Goal: Task Accomplishment & Management: Use online tool/utility

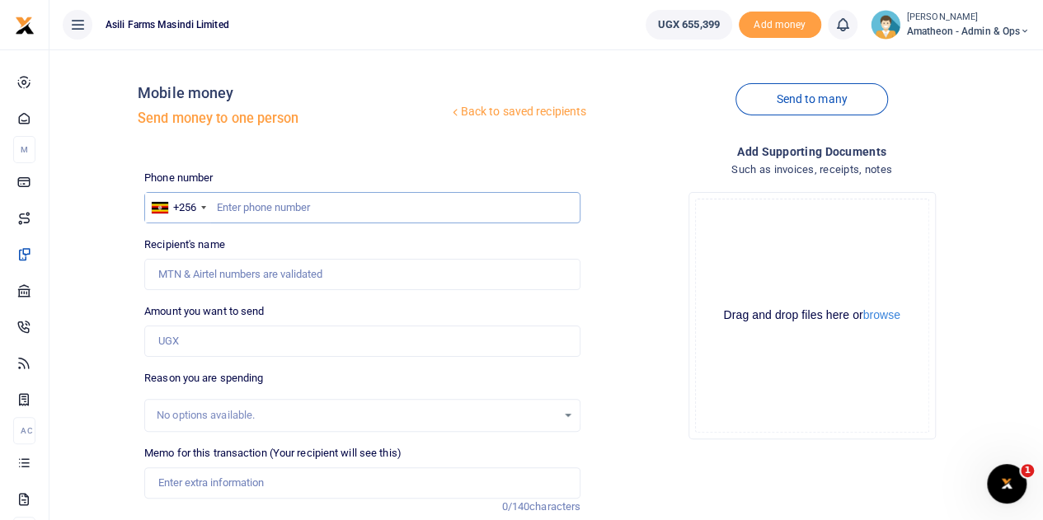
click at [294, 209] on input "text" at bounding box center [362, 207] width 436 height 31
type input "775001326"
type input "Moses Otim"
type input "775001326"
click at [886, 318] on button "browse" at bounding box center [882, 315] width 37 height 12
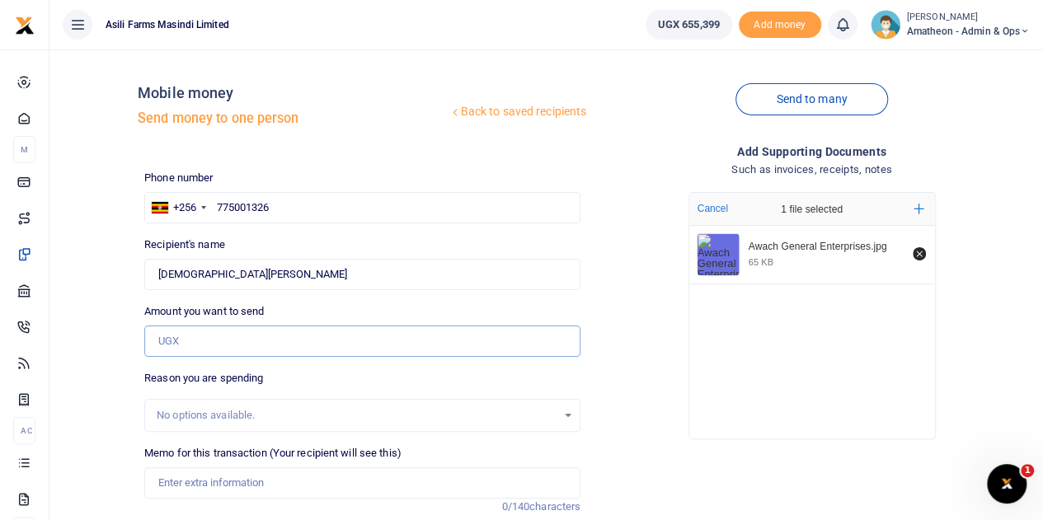
click at [194, 341] on input "Amount you want to send" at bounding box center [362, 341] width 436 height 31
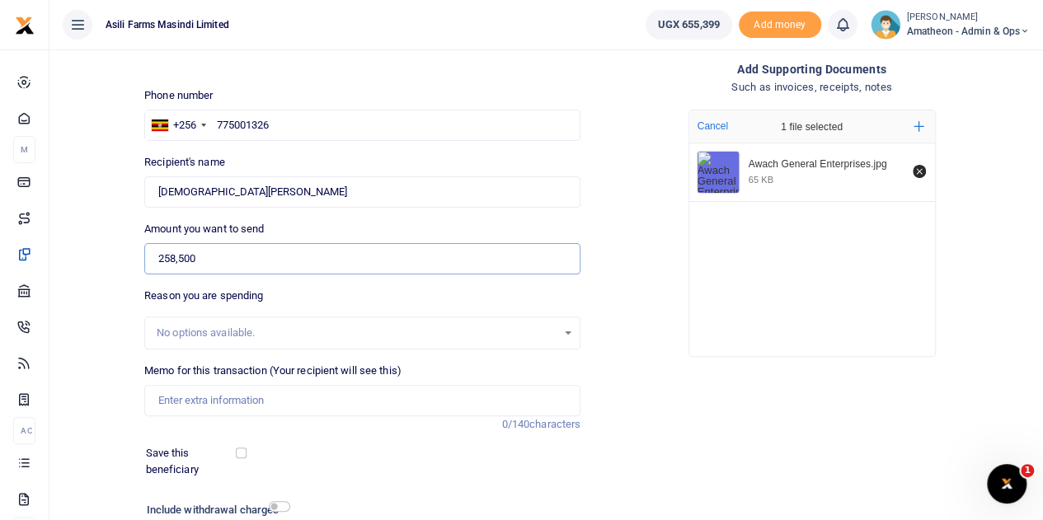
type input "258,500"
click at [180, 401] on input "Memo for this transaction (Your recipient will see this)" at bounding box center [362, 400] width 436 height 31
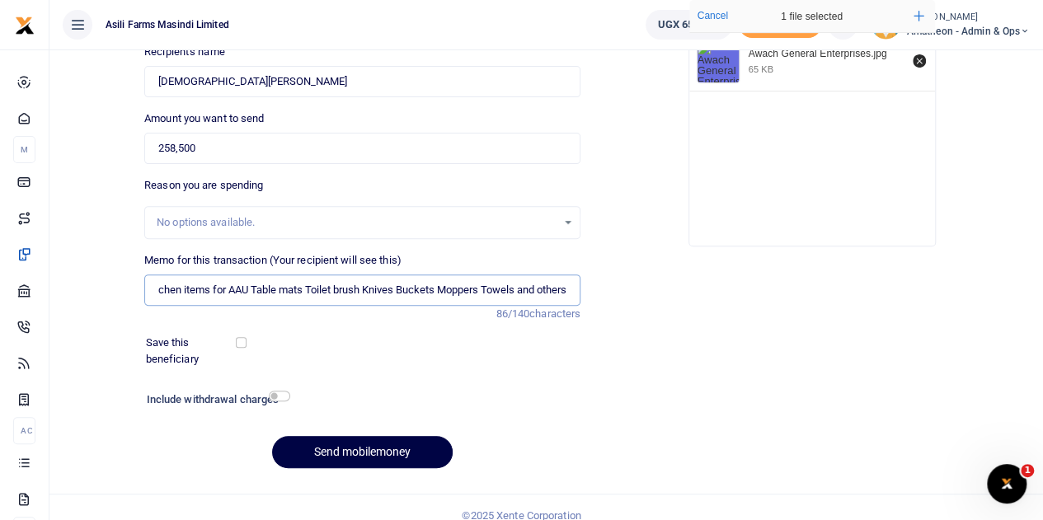
scroll to position [208, 0]
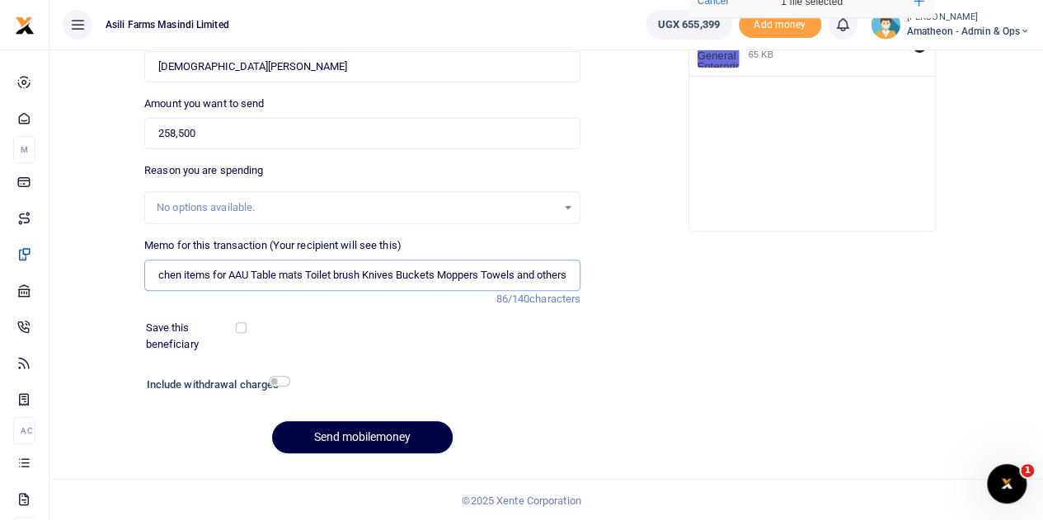
type input "Kitchen items for AAU Table mats Toilet brush Knives Buckets Moppers Towels and…"
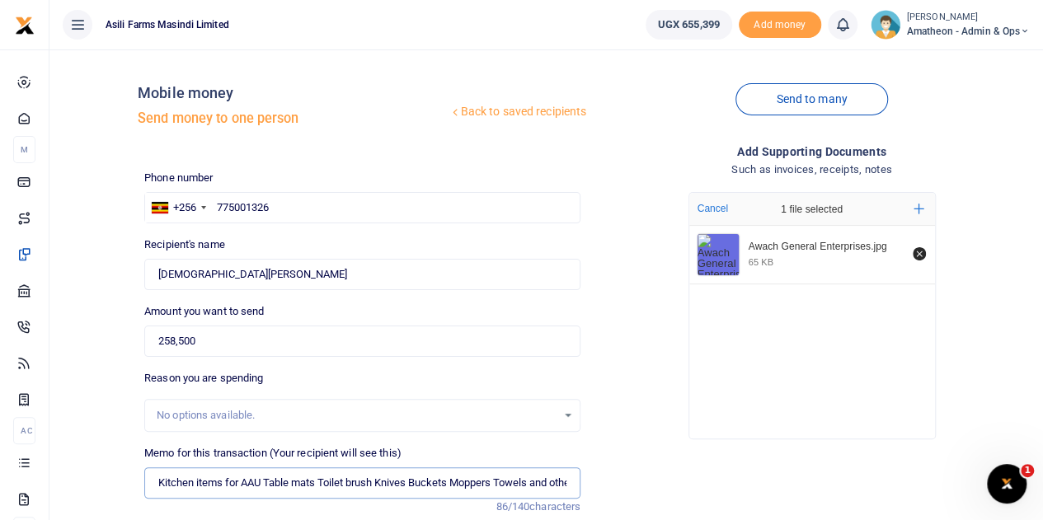
scroll to position [0, 20]
drag, startPoint x: 154, startPoint y: 480, endPoint x: 576, endPoint y: 477, distance: 421.5
click at [576, 477] on input "Kitchen items for AAU Table mats Toilet brush Knives Buckets Moppers Towels and…" at bounding box center [362, 483] width 436 height 31
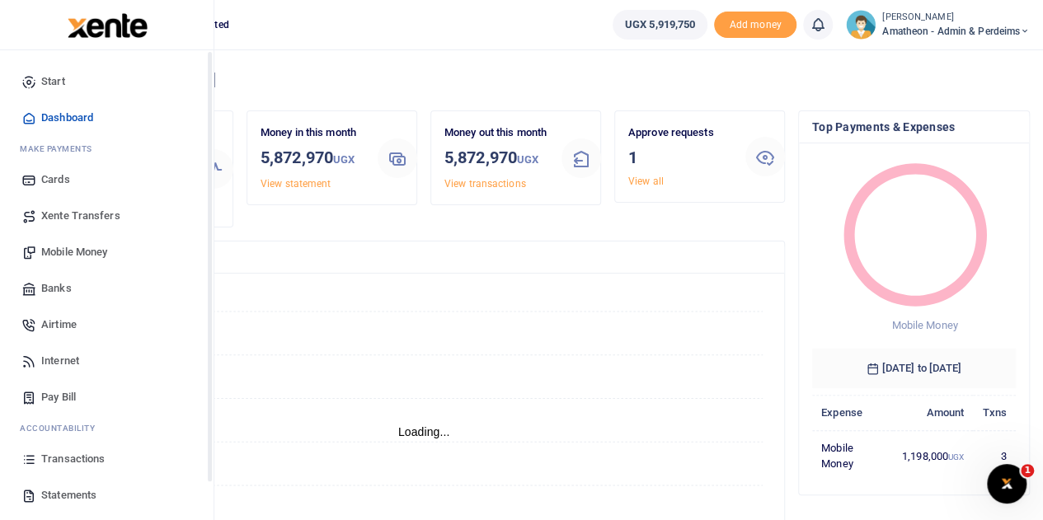
scroll to position [13, 13]
click at [68, 250] on span "Mobile Money" at bounding box center [74, 252] width 66 height 16
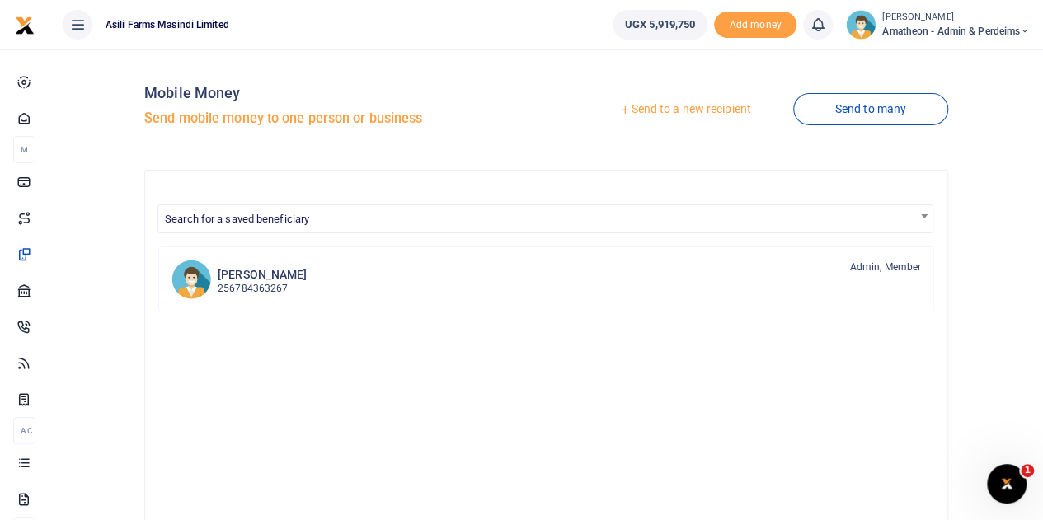
click at [671, 109] on link "Send to a new recipient" at bounding box center [684, 110] width 215 height 30
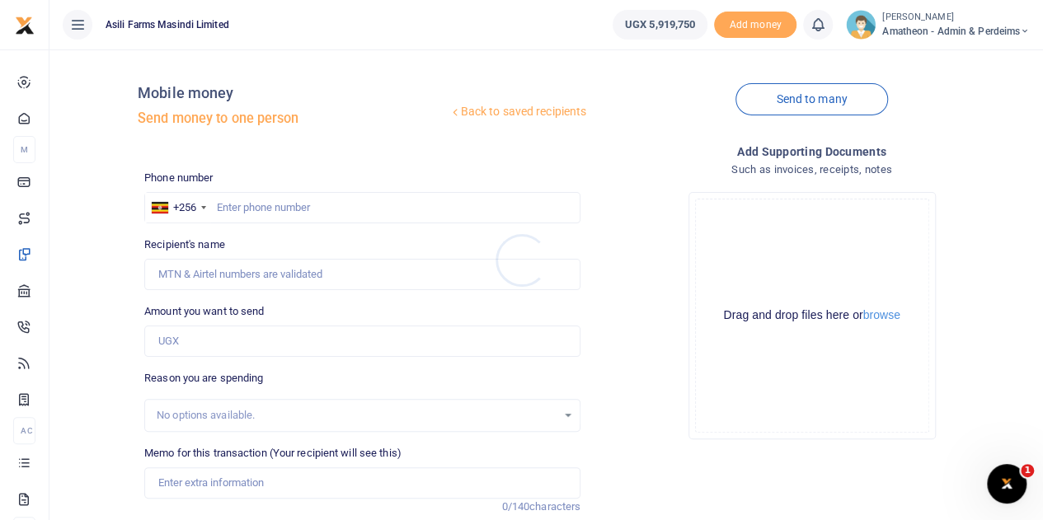
click at [881, 314] on div at bounding box center [521, 260] width 1043 height 520
click at [882, 316] on button "browse" at bounding box center [882, 315] width 37 height 12
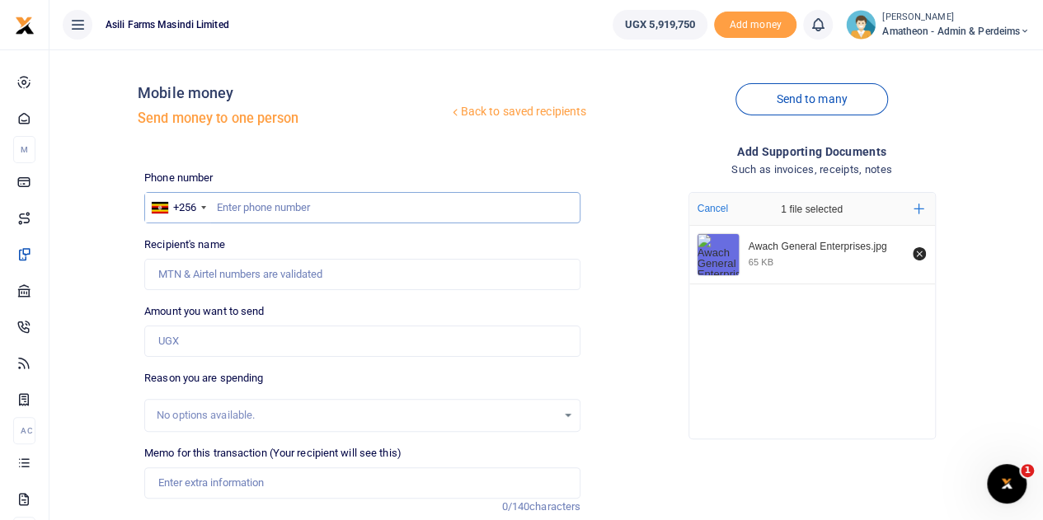
click at [265, 212] on input "text" at bounding box center [362, 207] width 436 height 31
type input "775001326"
type input "Moses Otim"
type input "775001326"
click at [193, 332] on input "Amount you want to send" at bounding box center [362, 341] width 436 height 31
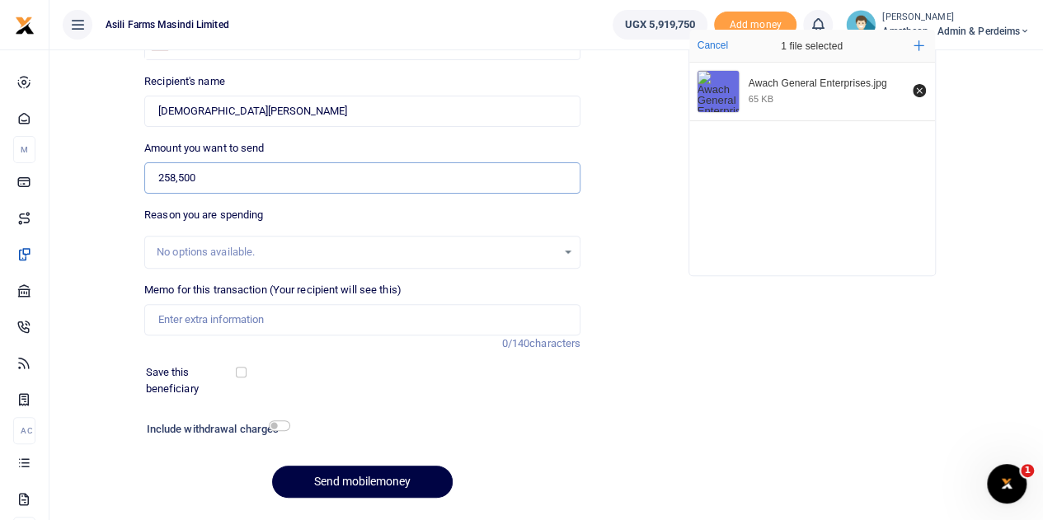
scroll to position [165, 0]
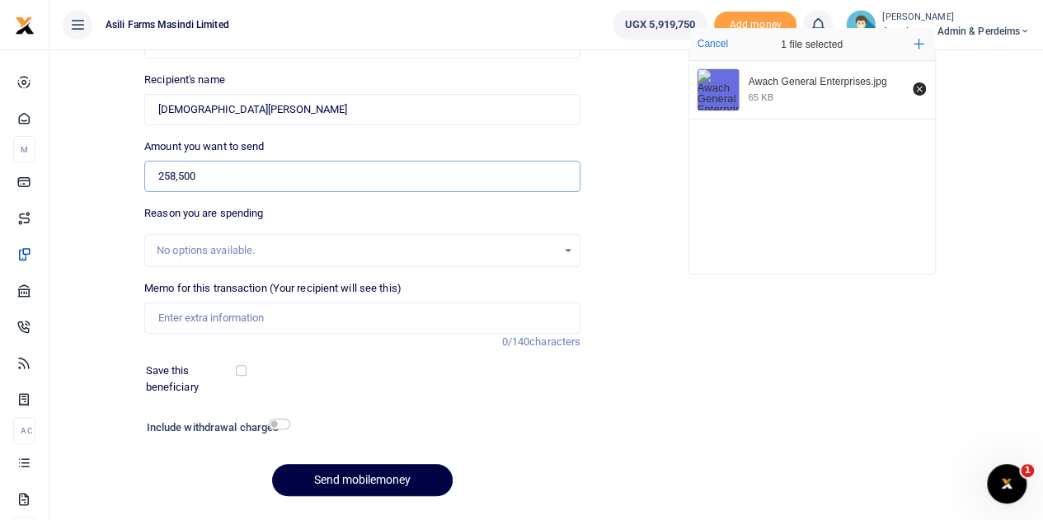
type input "258,500"
click at [176, 315] on input "Memo for this transaction (Your recipient will see this)" at bounding box center [362, 318] width 436 height 31
paste input "Kitchen items for AAU Table mats Toilet brush Knives Buckets Moppers Towels and…"
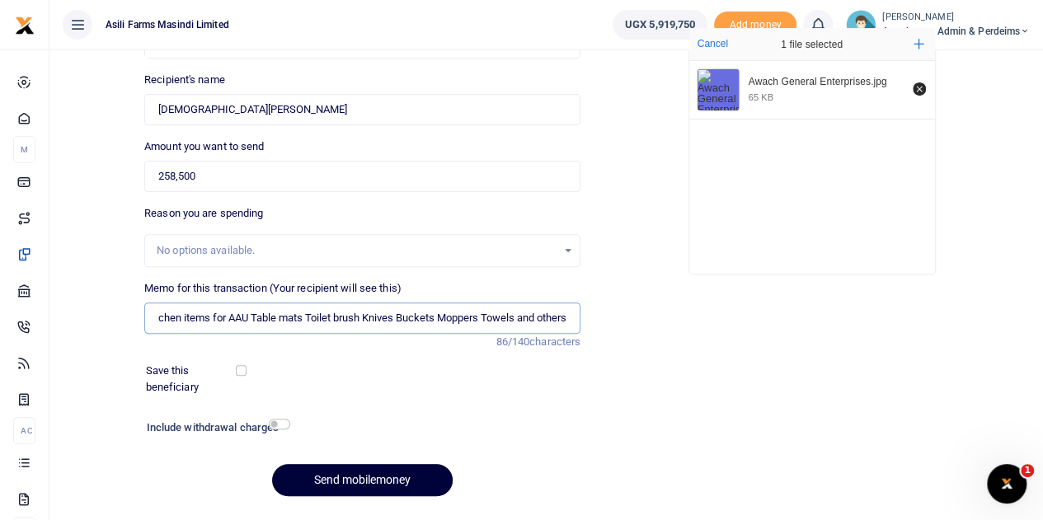
type input "Kitchen items for AAU Table mats Toilet brush Knives Buckets Moppers Towels and…"
click at [377, 476] on button "Send mobilemoney" at bounding box center [362, 480] width 181 height 32
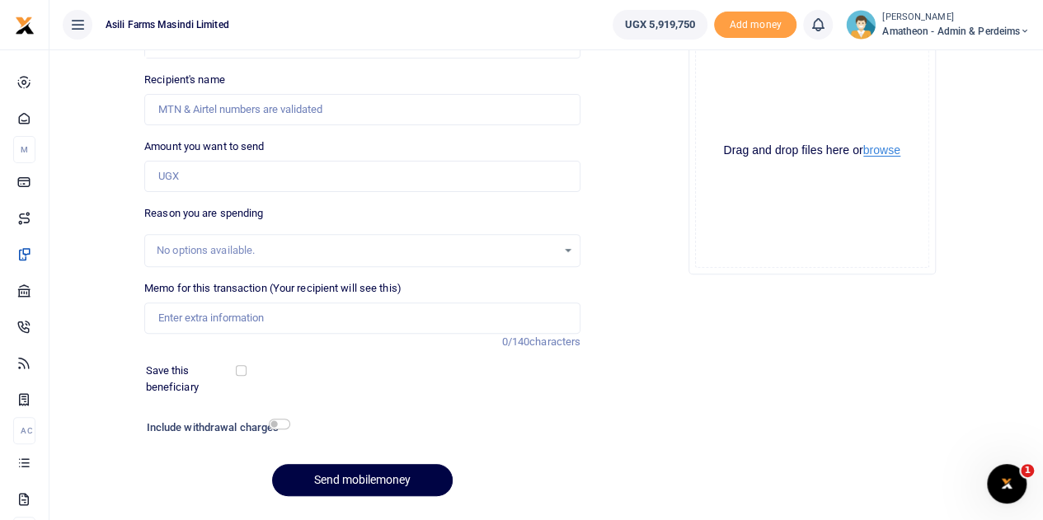
click at [878, 153] on button "browse" at bounding box center [882, 150] width 37 height 12
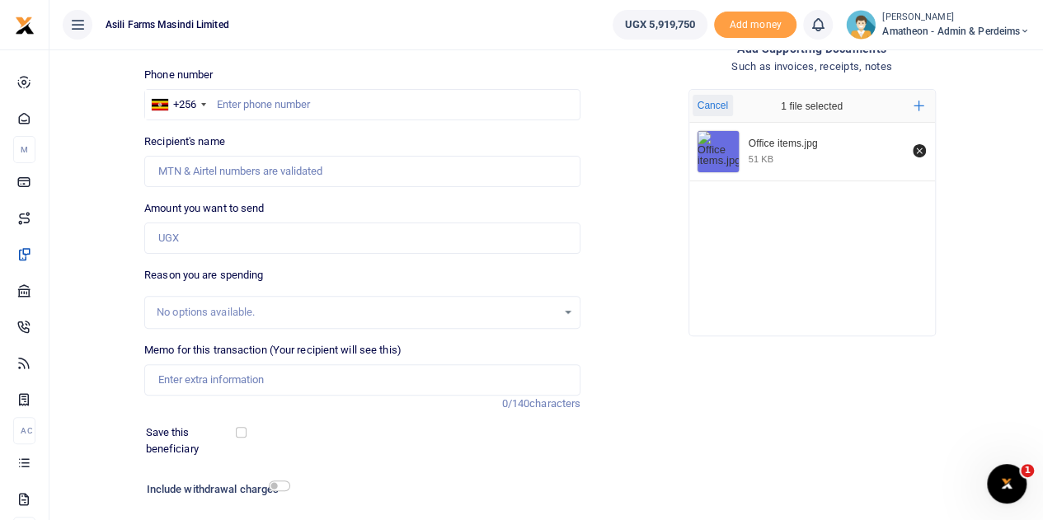
scroll to position [82, 0]
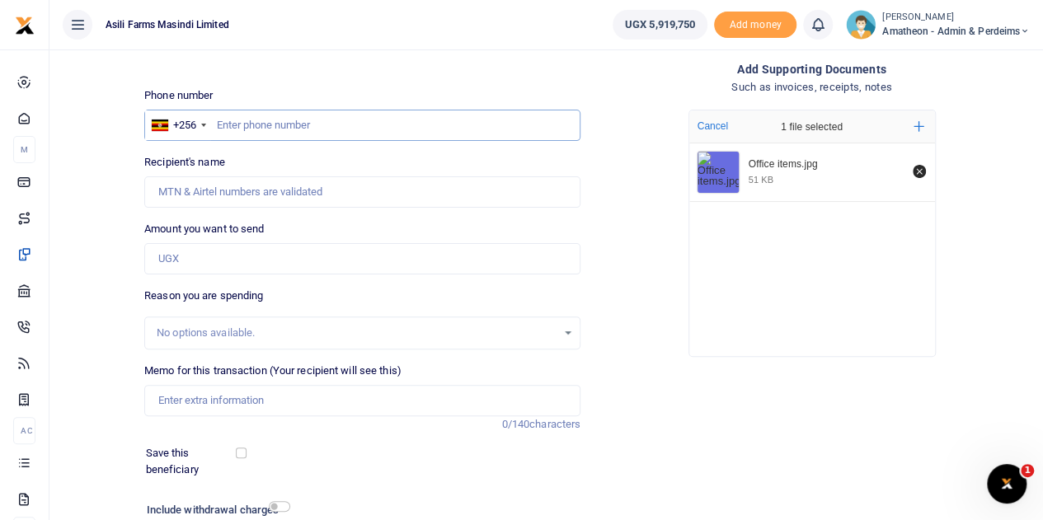
click at [274, 127] on input "text" at bounding box center [362, 125] width 436 height 31
type input "779565423"
type input "[PERSON_NAME]"
type input "779565423"
click at [190, 257] on input "Amount you want to send" at bounding box center [362, 258] width 436 height 31
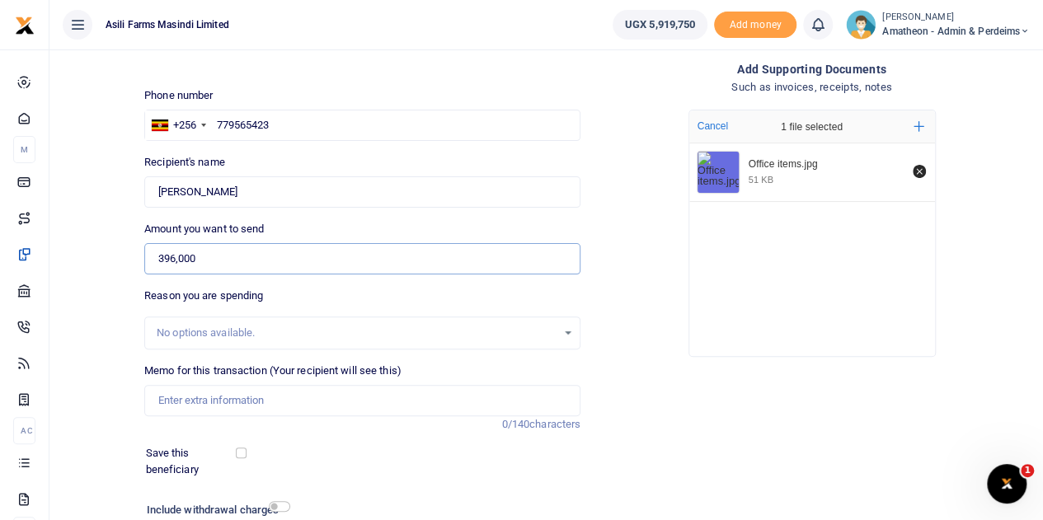
type input "396,000"
click at [193, 407] on input "Memo for this transaction (Your recipient will see this)" at bounding box center [362, 400] width 436 height 31
click at [279, 398] on input "Assorted office items for [DATE]" at bounding box center [362, 400] width 436 height 31
click at [338, 403] on input "Assorted office items for AAU [DATE]" at bounding box center [362, 400] width 436 height 31
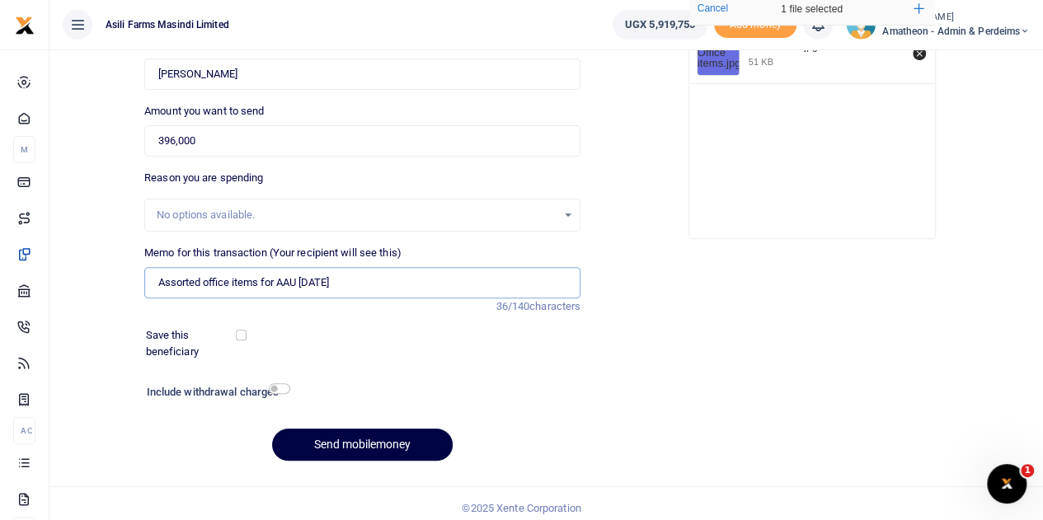
scroll to position [208, 0]
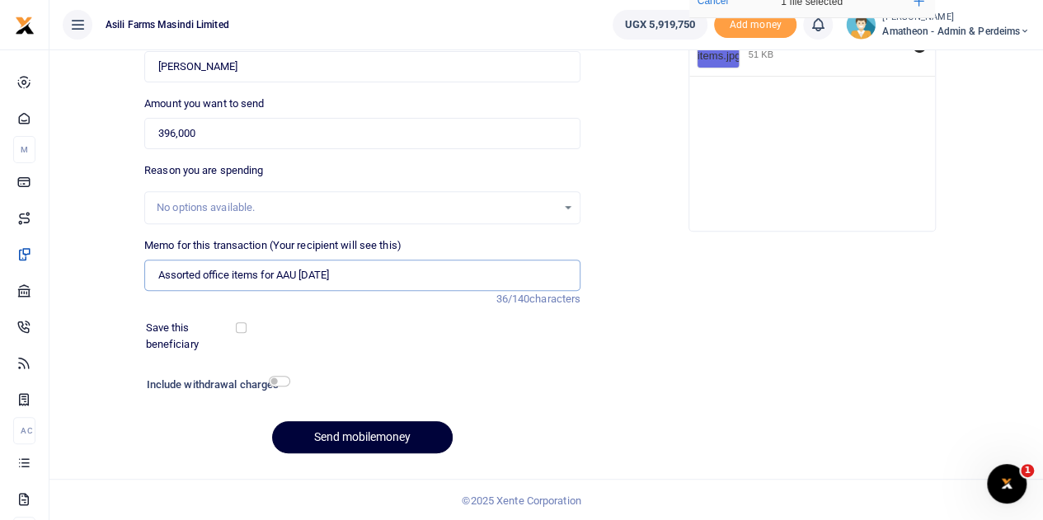
type input "Assorted office items for AAU [DATE]"
click at [344, 435] on button "Send mobilemoney" at bounding box center [362, 437] width 181 height 32
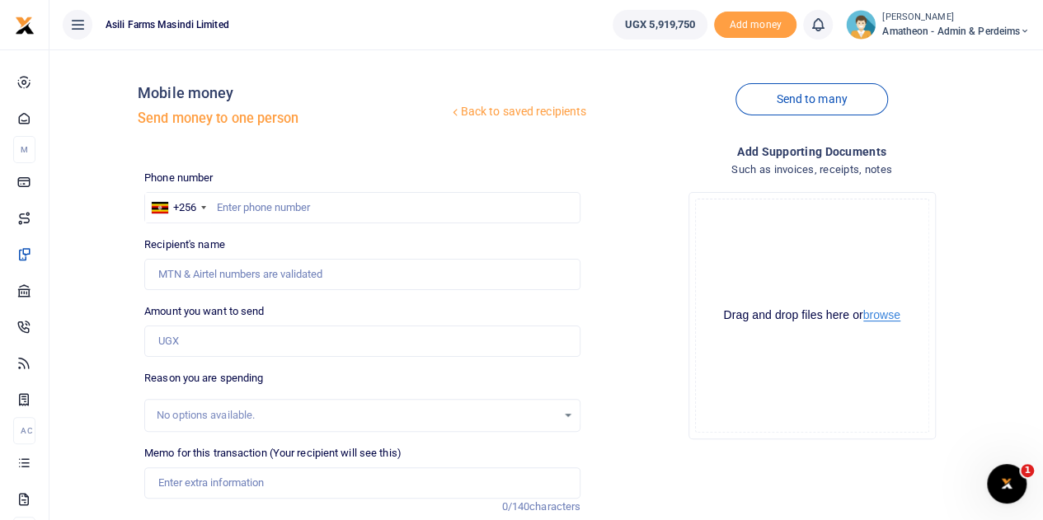
click at [882, 313] on button "browse" at bounding box center [882, 315] width 37 height 12
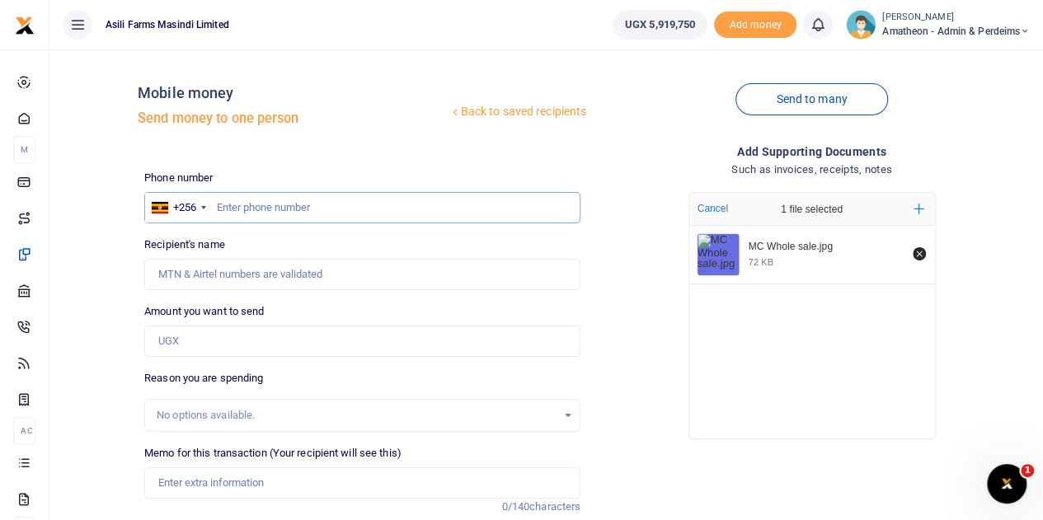
click at [266, 205] on input "text" at bounding box center [362, 207] width 436 height 31
type input "779693003"
type input "[PERSON_NAME]"
type input "779693003"
click at [205, 347] on input "Amount you want to send" at bounding box center [362, 341] width 436 height 31
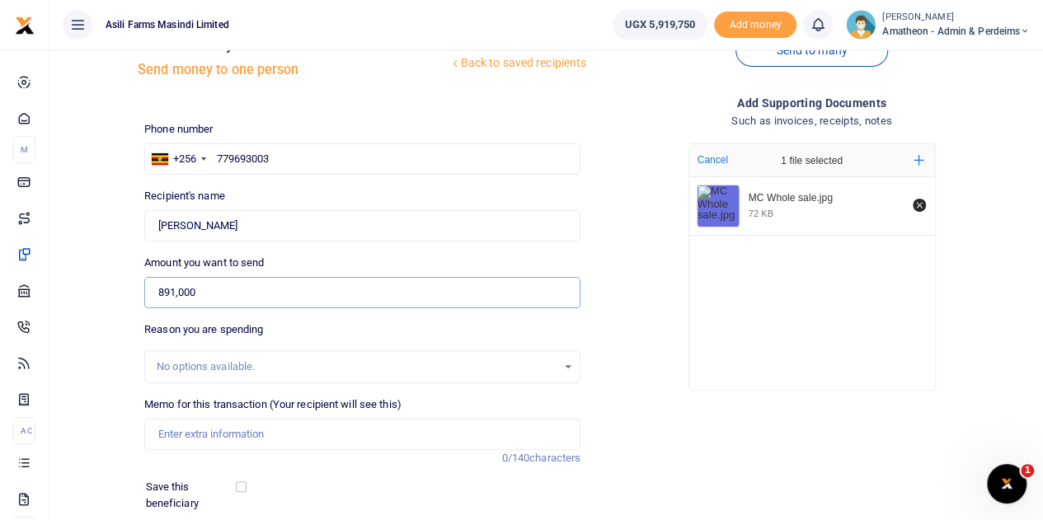
scroll to position [82, 0]
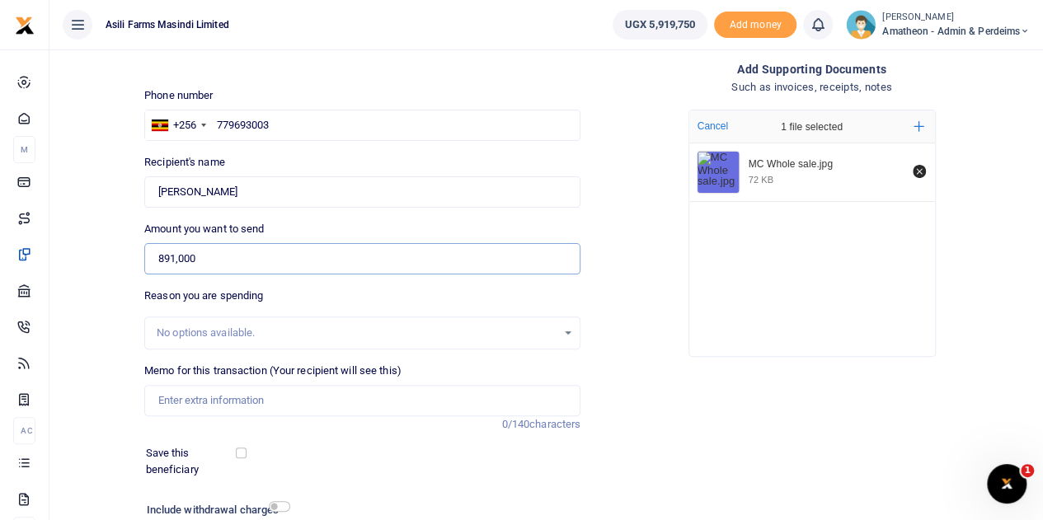
type input "891,000"
click at [175, 400] on input "Memo for this transaction (Your recipient will see this)" at bounding box center [362, 400] width 436 height 31
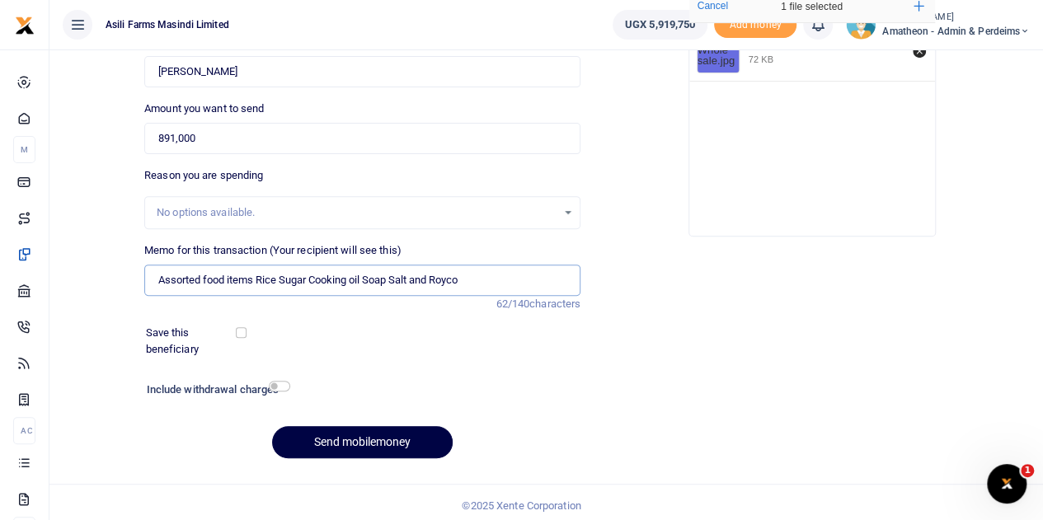
scroll to position [208, 0]
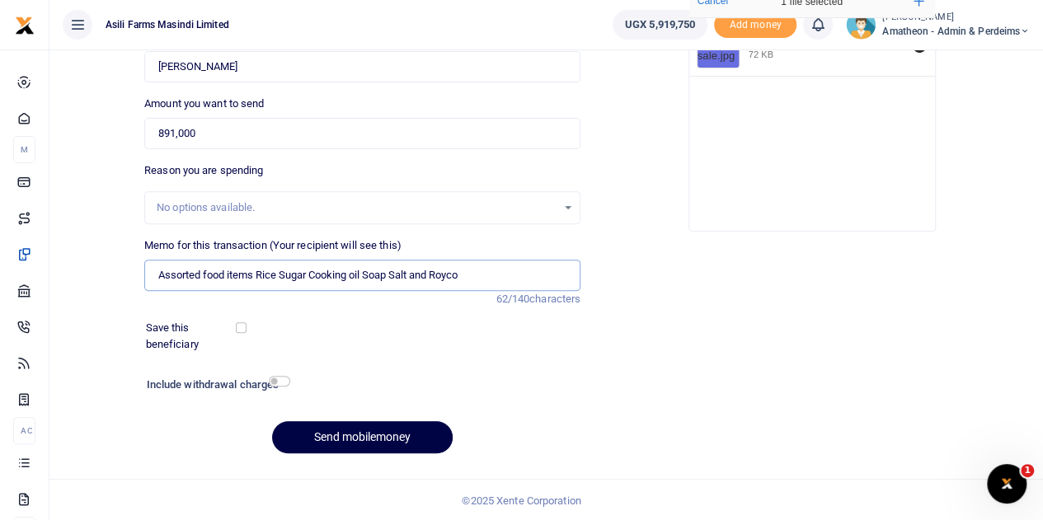
type input "Assorted food items Rice Sugar Cooking oil Soap Salt and Royco"
click at [366, 436] on button "Send mobilemoney" at bounding box center [362, 437] width 181 height 32
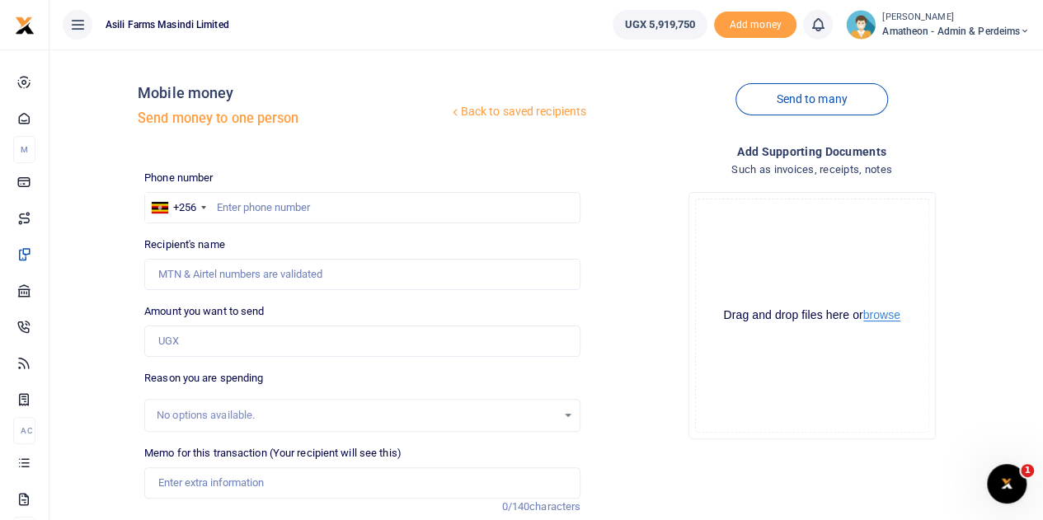
click at [882, 316] on button "browse" at bounding box center [882, 315] width 37 height 12
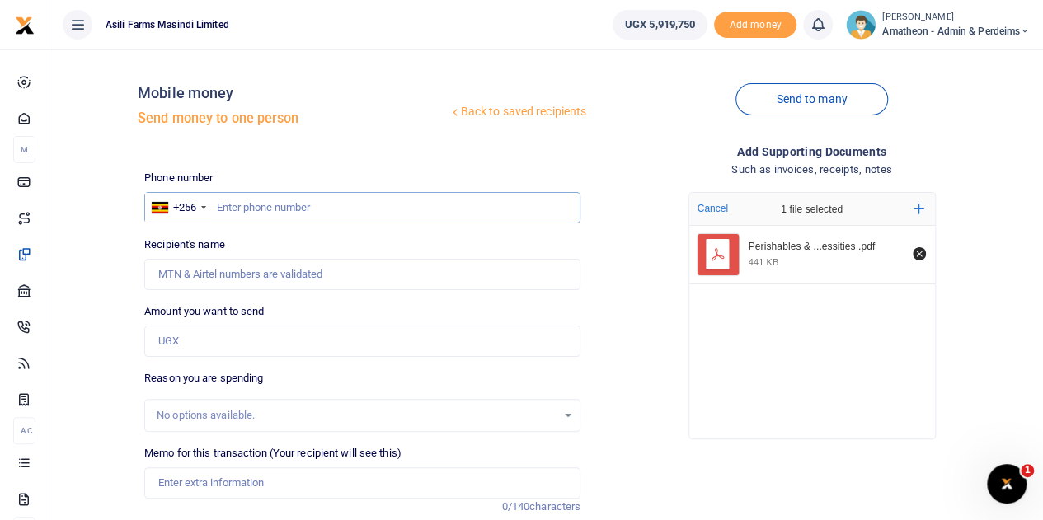
click at [260, 208] on input "text" at bounding box center [362, 207] width 436 height 31
type input "760446768"
type input "[PERSON_NAME]"
type input "760446768"
click at [199, 336] on input "Amount you want to send" at bounding box center [362, 341] width 436 height 31
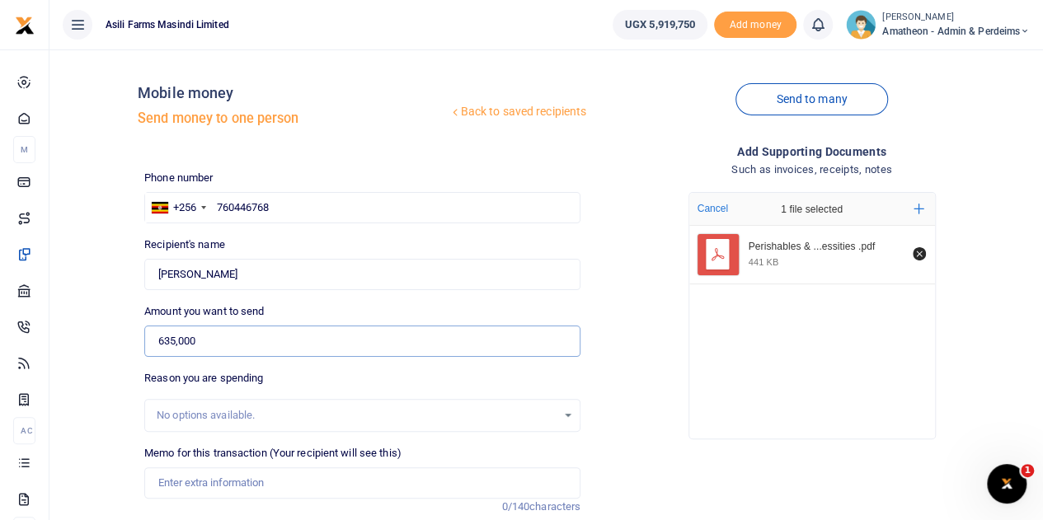
scroll to position [82, 0]
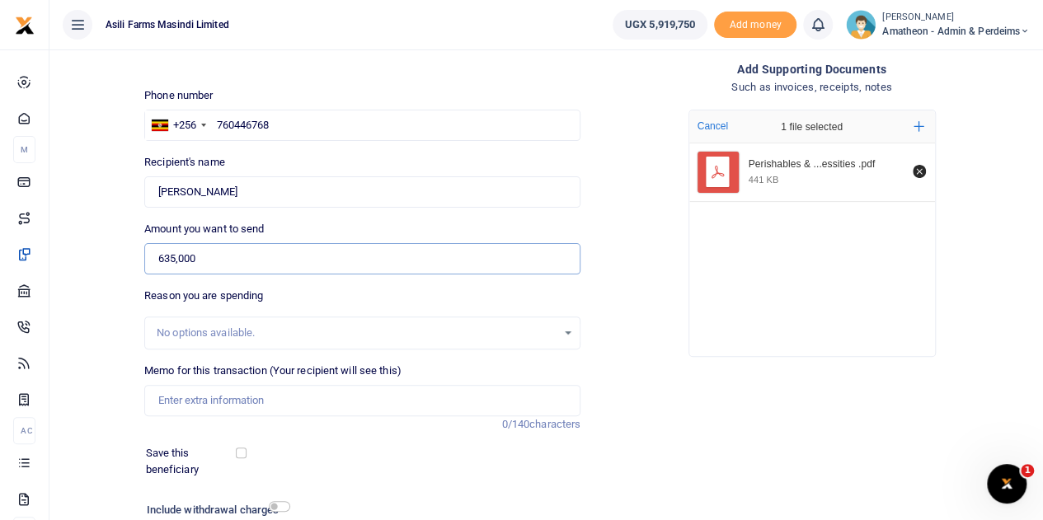
type input "635,000"
click at [190, 402] on input "Memo for this transaction (Your recipient will see this)" at bounding box center [362, 400] width 436 height 31
paste input "Perishables & other kitchen necessities"
click at [221, 401] on input "Perishables & other kitchen necessities" at bounding box center [362, 400] width 436 height 31
click at [369, 402] on input "Perishables and other kitchen necessities" at bounding box center [362, 400] width 436 height 31
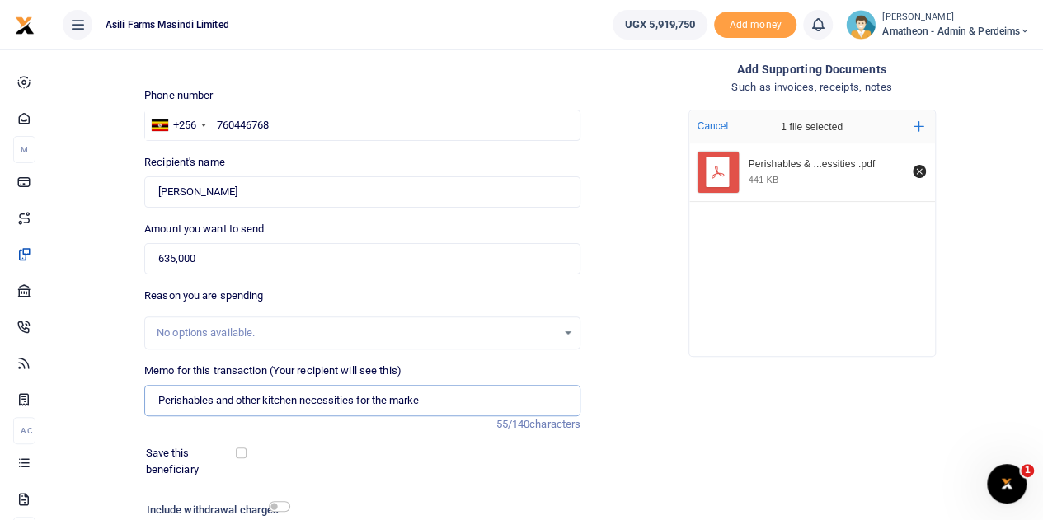
type input "Perishables and other kitchen necessities for the market"
drag, startPoint x: 440, startPoint y: 398, endPoint x: 161, endPoint y: 400, distance: 279.6
click at [161, 400] on input "Perishables and other kitchen necessities for the market" at bounding box center [362, 400] width 436 height 31
paste input "Perishables and other kitchen necessities for the market"
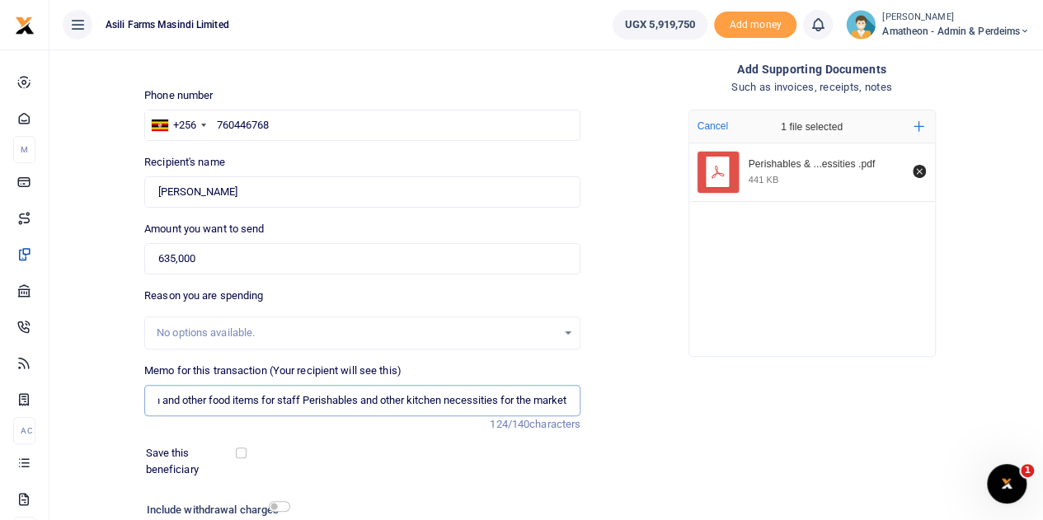
click at [298, 399] on input "Market items Vegetables Cassava Fish and other food items for staff Perishables…" at bounding box center [362, 400] width 436 height 31
click at [318, 406] on input "Market items Vegetables Cassava Fish and other Perishables and other kitchen ne…" at bounding box center [362, 400] width 436 height 31
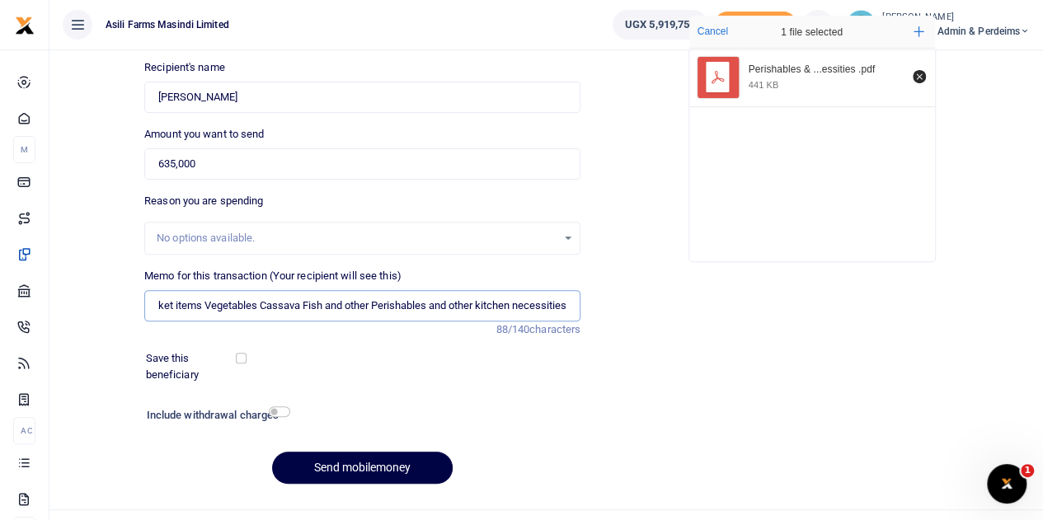
scroll to position [208, 0]
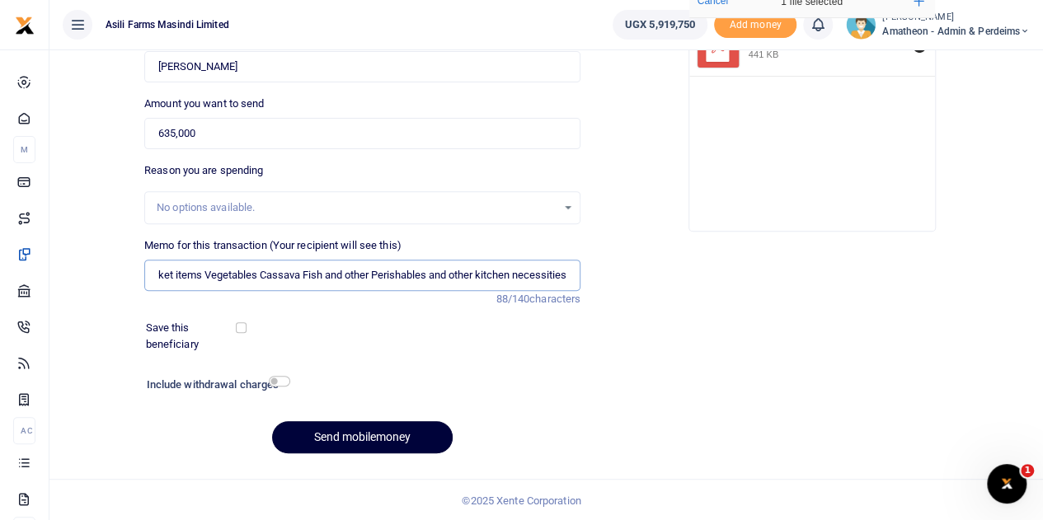
type input "Market items Vegetables Cassava Fish and other Perishables and other kitchen ne…"
click at [355, 432] on button "Send mobilemoney" at bounding box center [362, 437] width 181 height 32
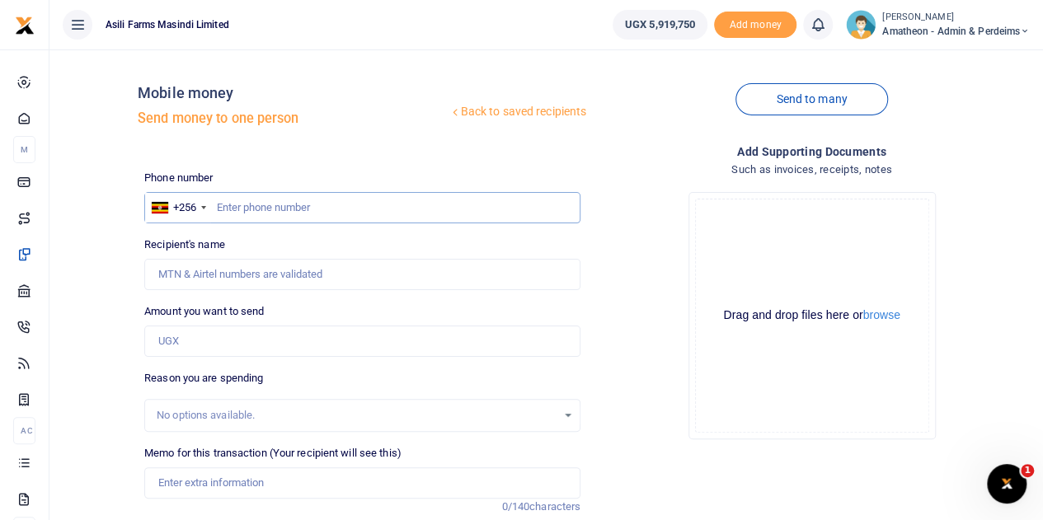
click at [304, 205] on input "text" at bounding box center [362, 207] width 436 height 31
type input "773748794"
type input "Iradukunda [PERSON_NAME]"
type input "773748794"
click at [884, 313] on button "browse" at bounding box center [882, 315] width 37 height 12
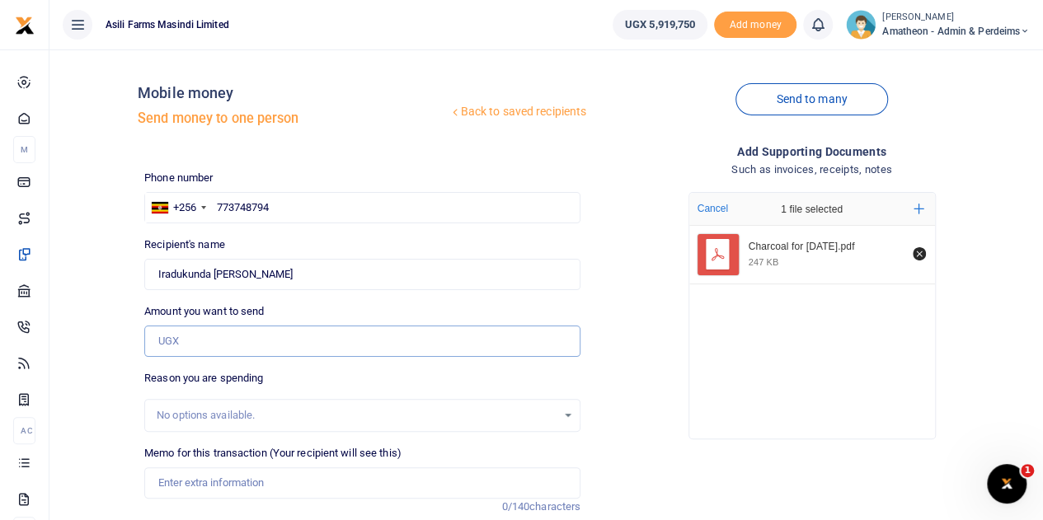
click at [192, 337] on input "Amount you want to send" at bounding box center [362, 341] width 436 height 31
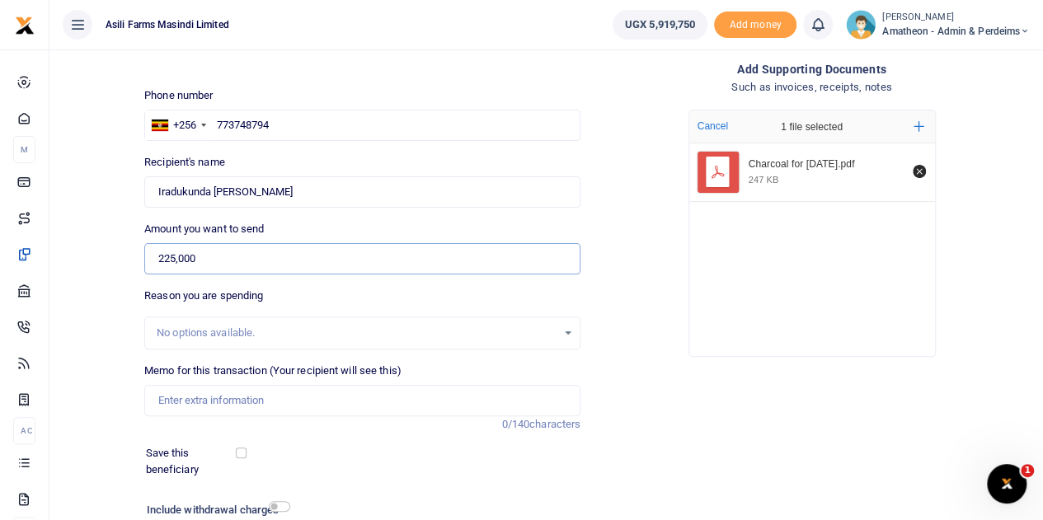
type input "225,000"
click at [168, 402] on input "Memo for this transaction (Your recipient will see this)" at bounding box center [362, 400] width 436 height 31
click at [161, 400] on input "Charcoal 4 bags" at bounding box center [362, 400] width 436 height 31
click at [163, 399] on input "Charcoal 4 bags" at bounding box center [362, 400] width 436 height 31
click at [266, 400] on input "Purchase of Charcoal 4 bags" at bounding box center [362, 400] width 436 height 31
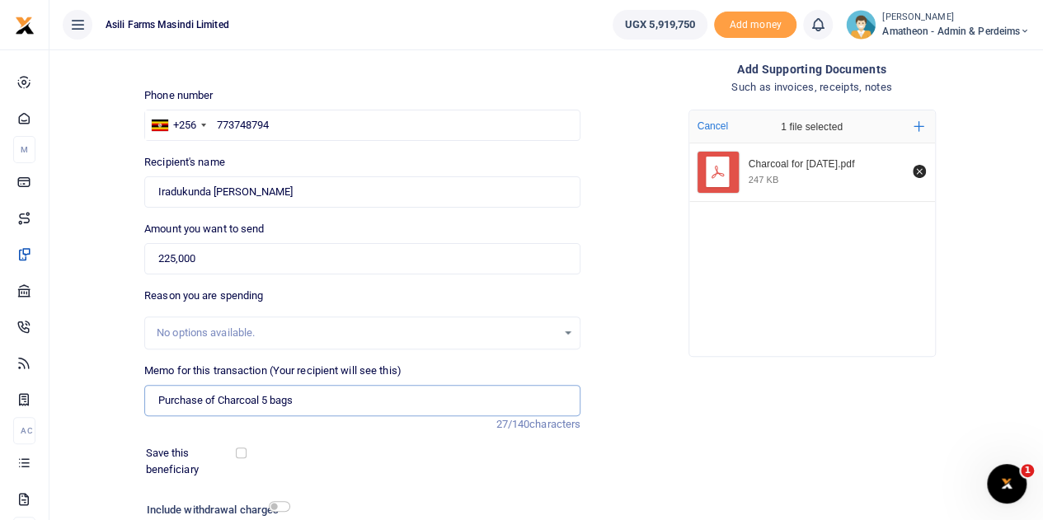
click at [318, 403] on input "Purchase of Charcoal 5 bags" at bounding box center [362, 400] width 436 height 31
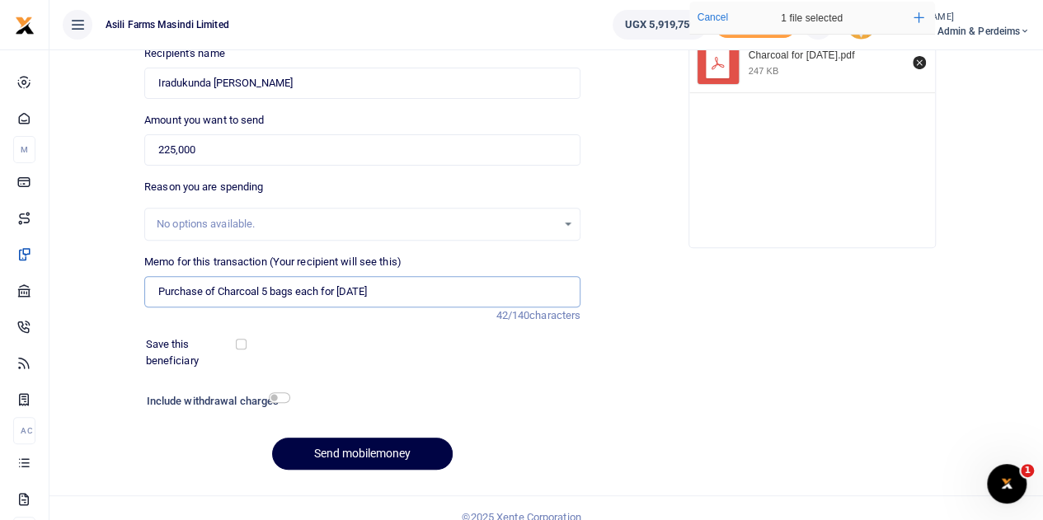
scroll to position [208, 0]
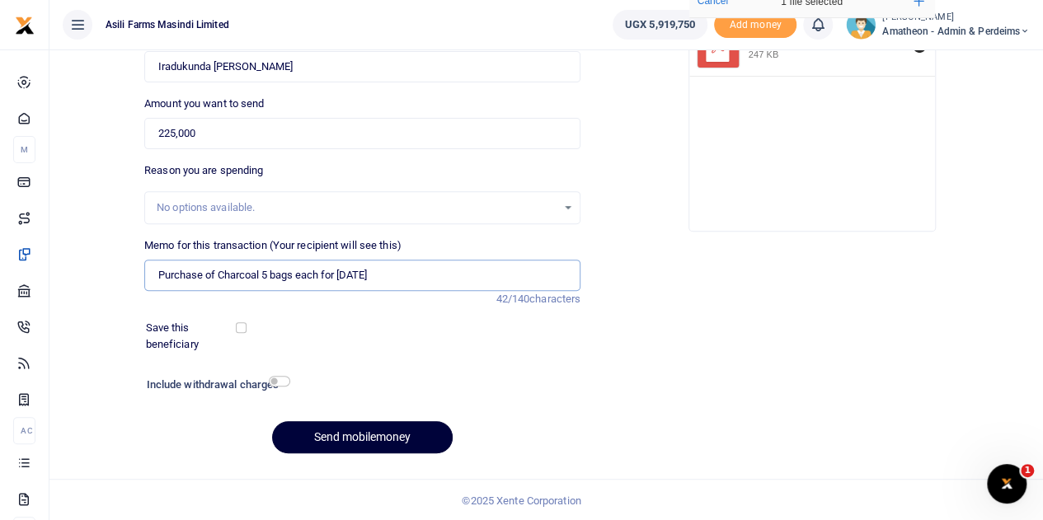
type input "Purchase of Charcoal 5 bags each for [DATE]"
click at [372, 434] on button "Send mobilemoney" at bounding box center [362, 437] width 181 height 32
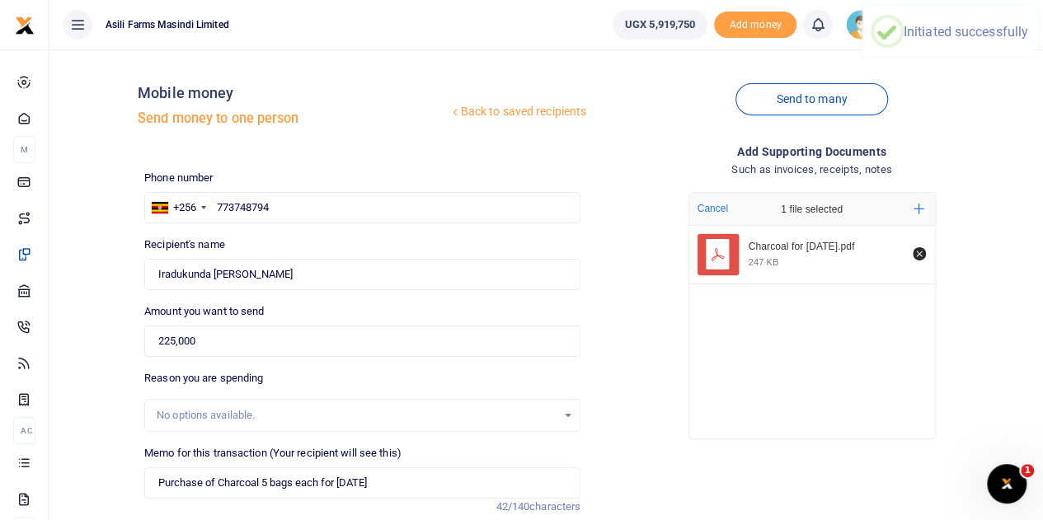
scroll to position [0, 0]
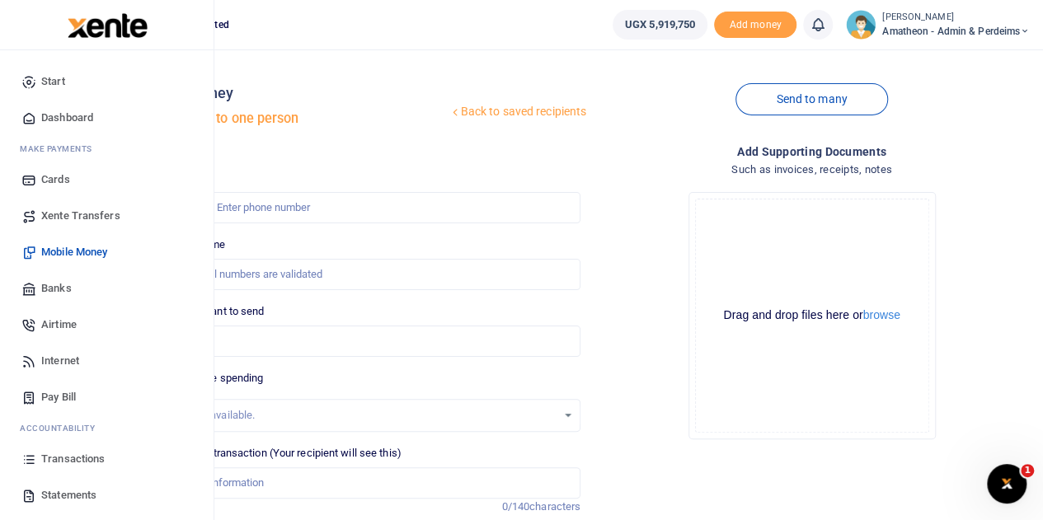
click at [53, 459] on span "Transactions" at bounding box center [73, 459] width 64 height 16
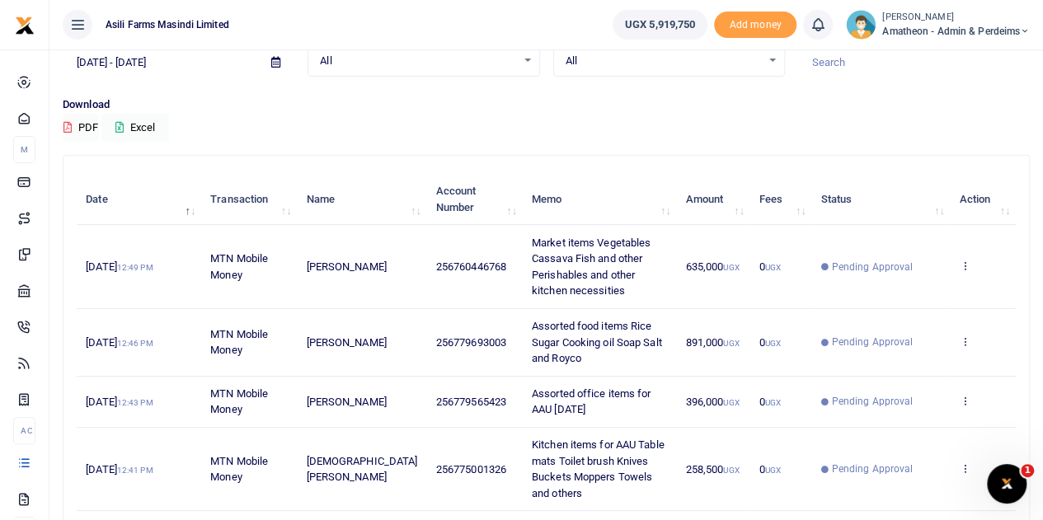
scroll to position [165, 0]
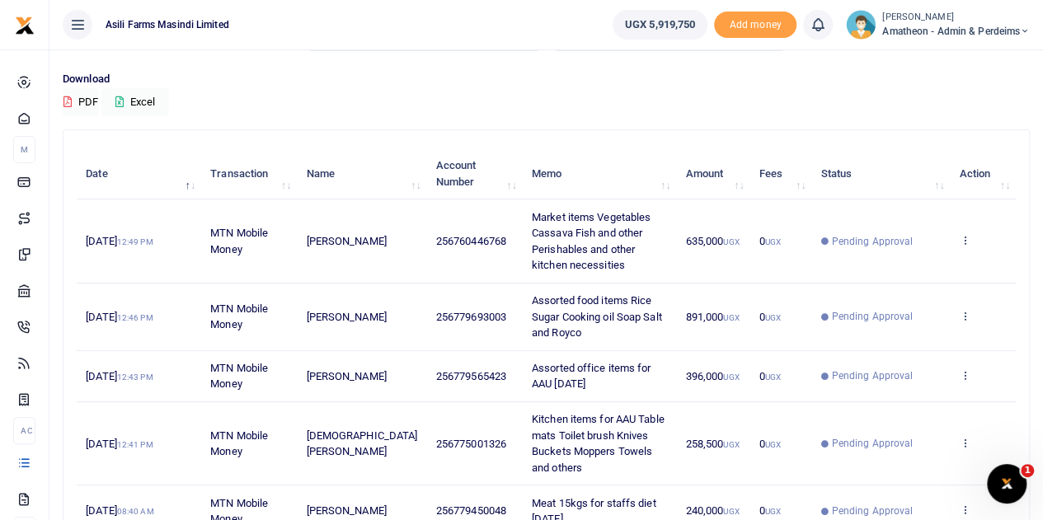
scroll to position [82, 0]
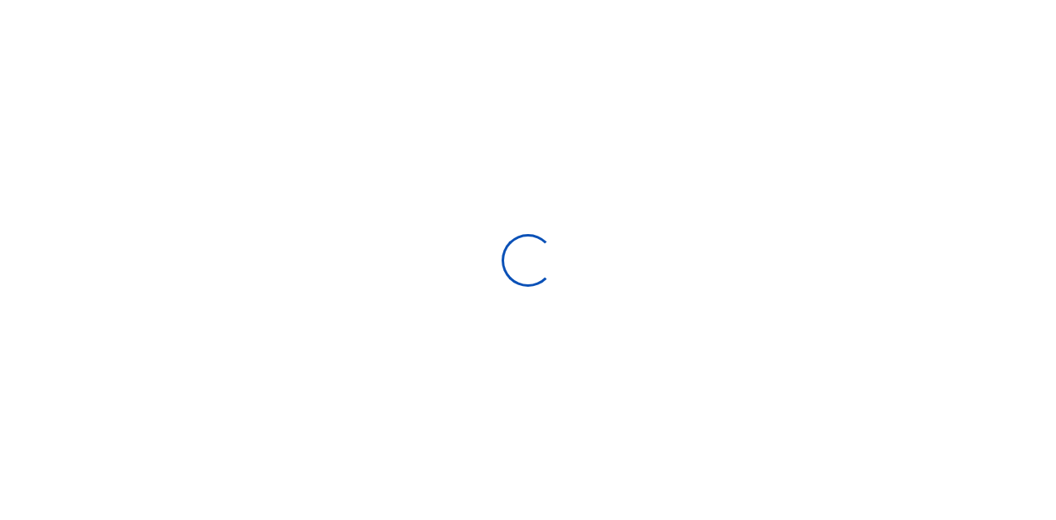
select select
type input "[DATE] - [DATE]"
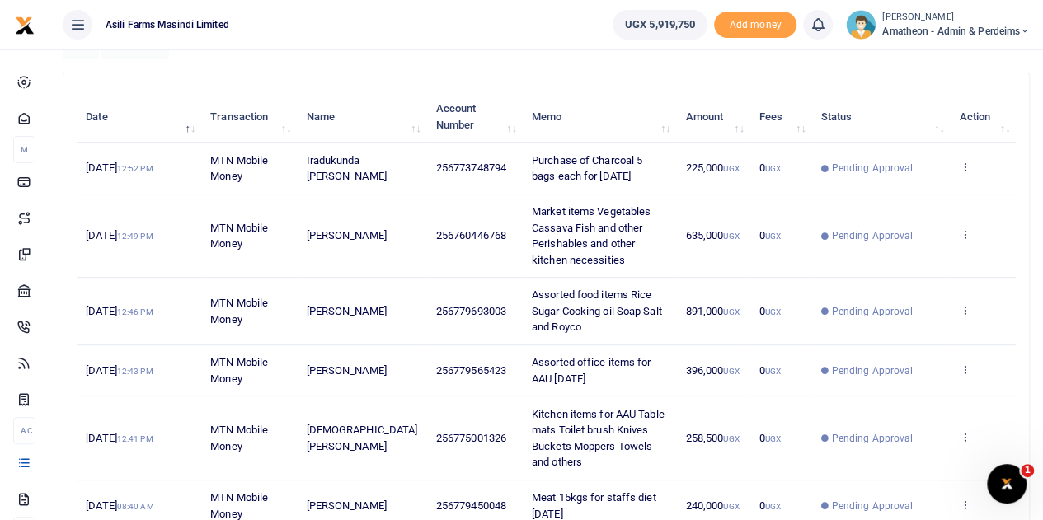
scroll to position [247, 0]
